Goal: Find specific page/section: Find specific page/section

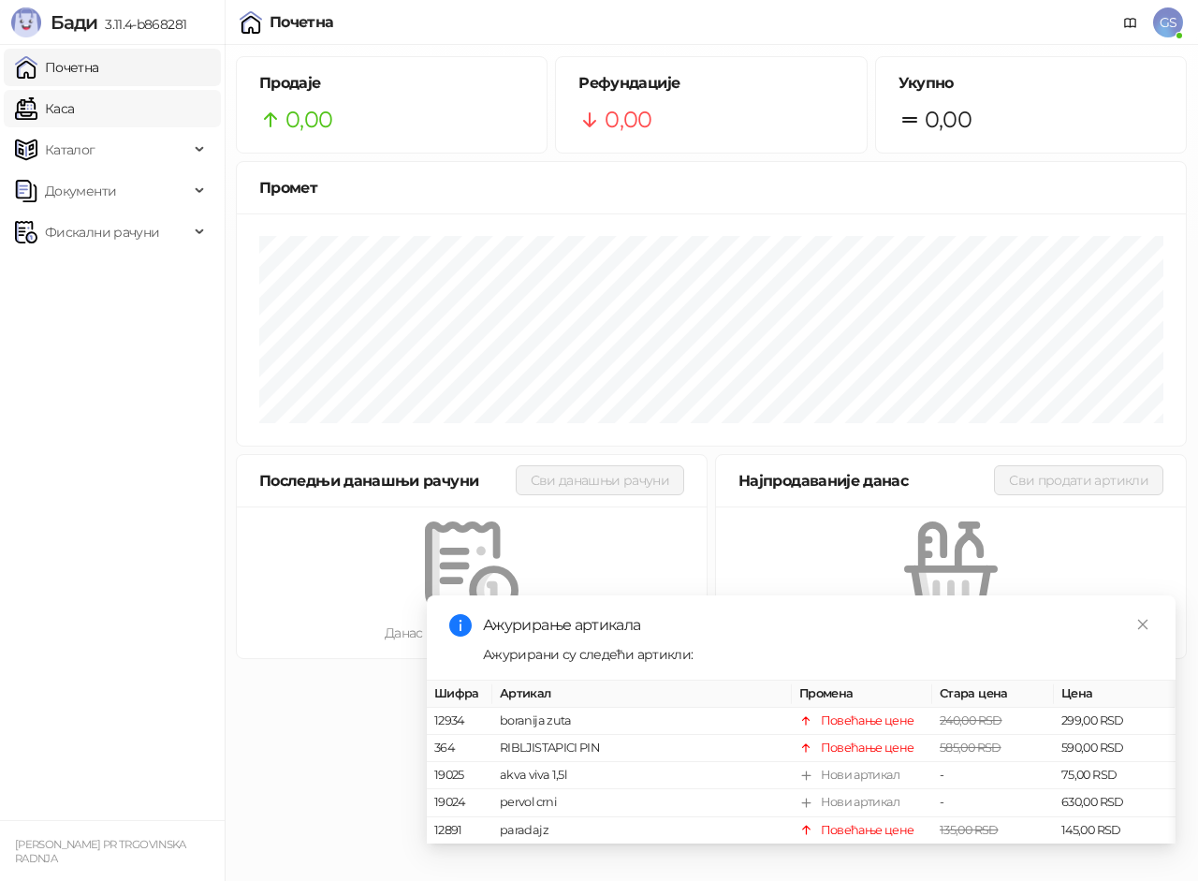
click at [73, 110] on link "Каса" at bounding box center [44, 108] width 59 height 37
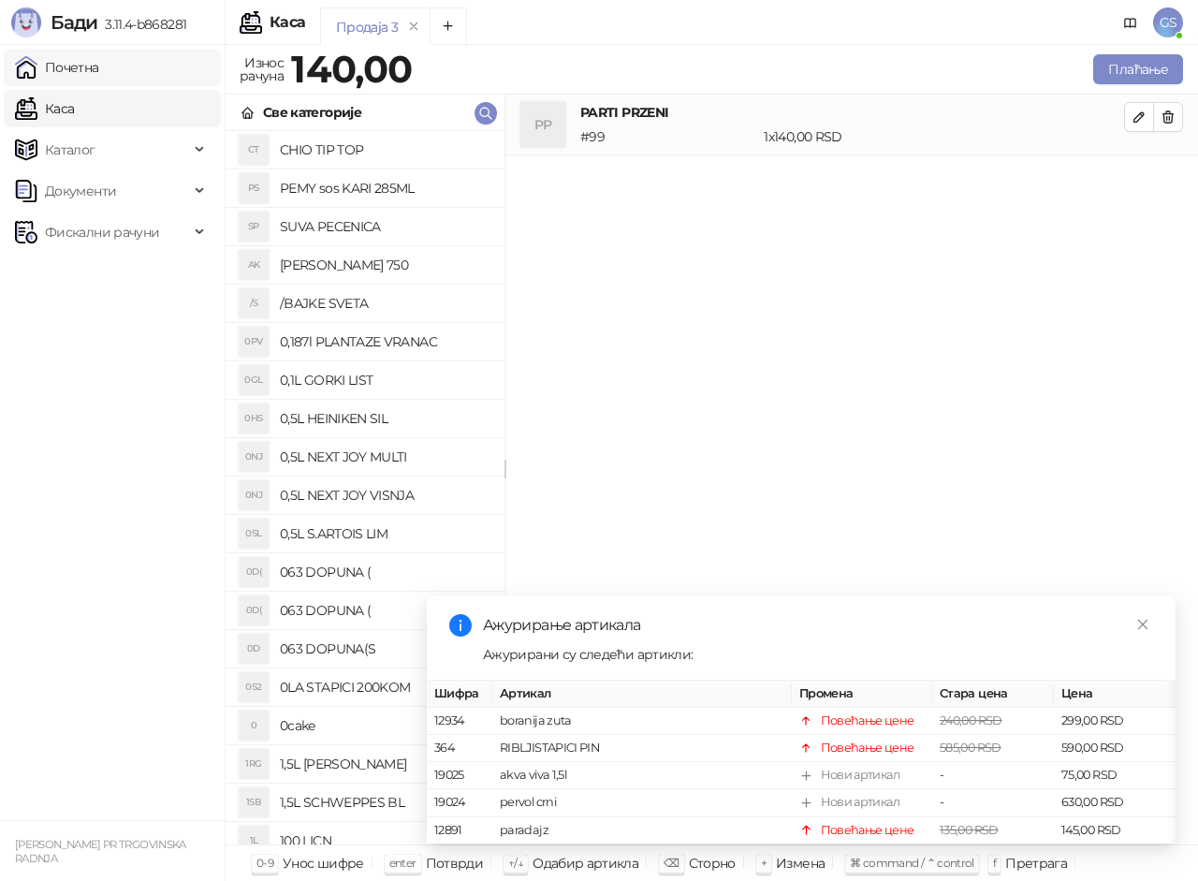
click at [80, 64] on link "Почетна" at bounding box center [57, 67] width 84 height 37
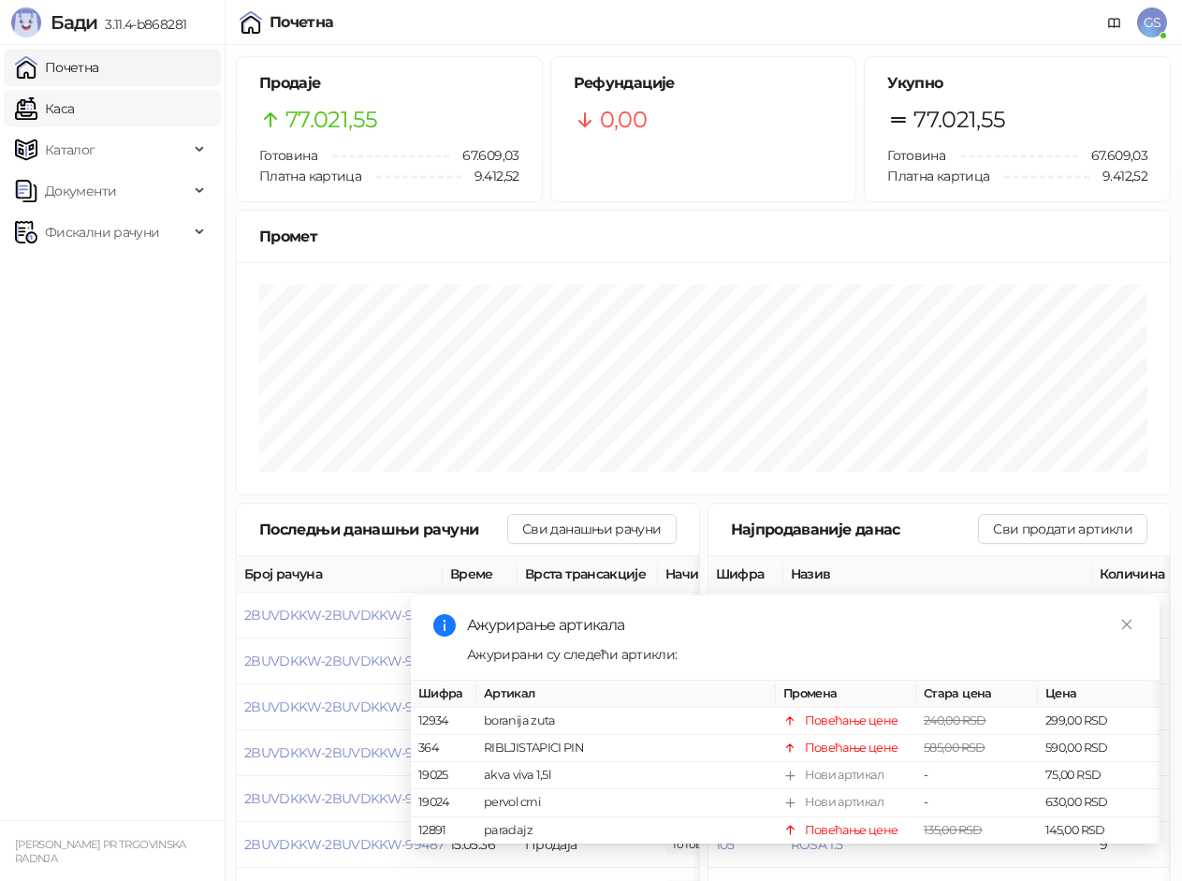
click at [74, 99] on link "Каса" at bounding box center [44, 108] width 59 height 37
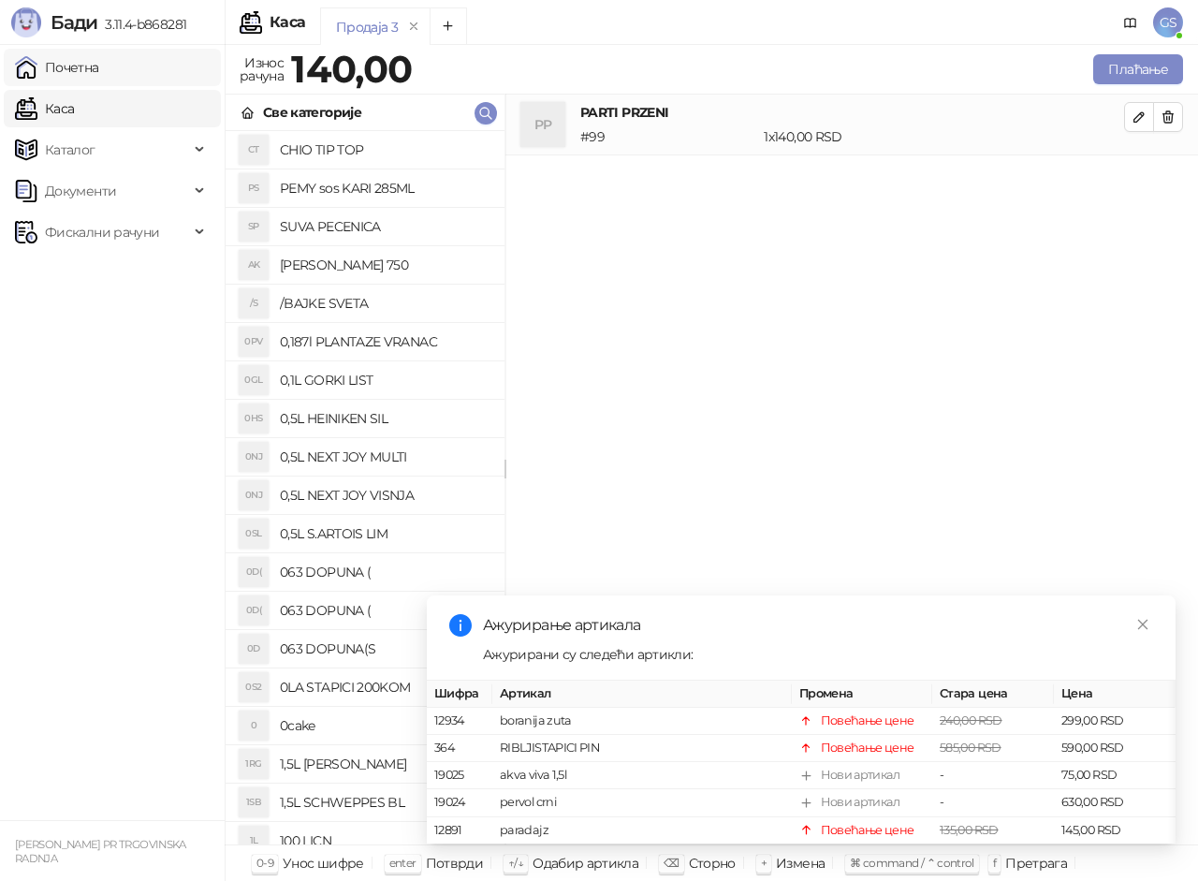
click at [99, 67] on link "Почетна" at bounding box center [57, 67] width 84 height 37
